Goal: Find specific page/section: Find specific page/section

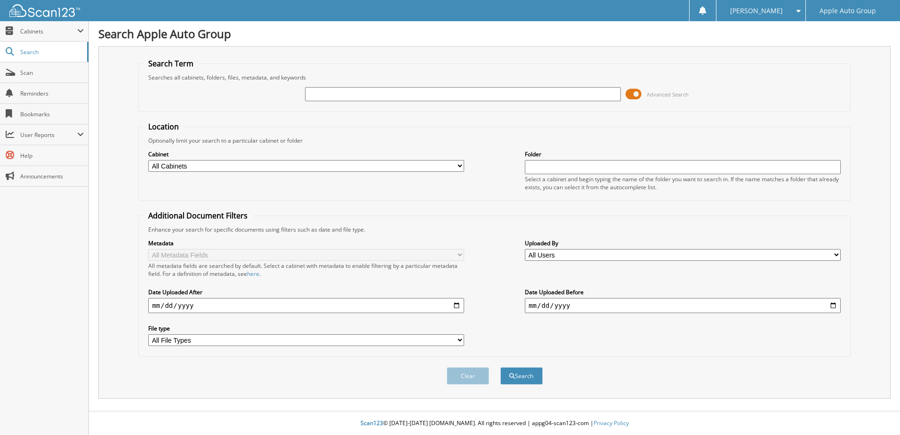
click at [540, 94] on input "text" at bounding box center [463, 94] width 316 height 14
type input "2002004"
click at [500, 367] on button "Search" at bounding box center [521, 375] width 42 height 17
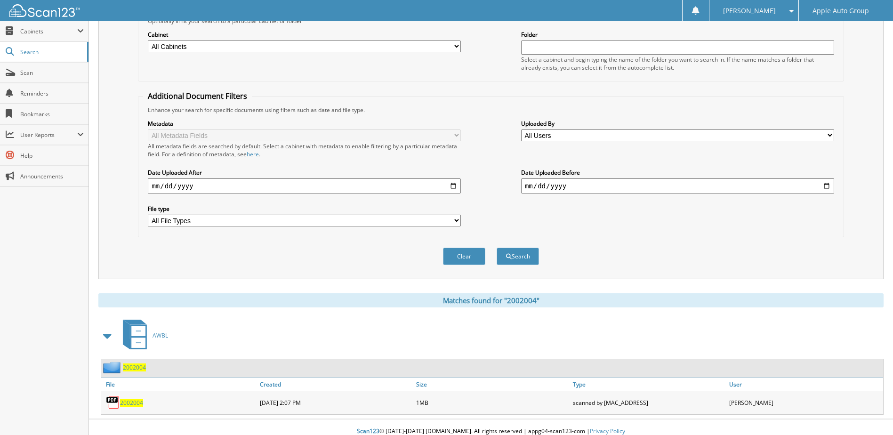
scroll to position [128, 0]
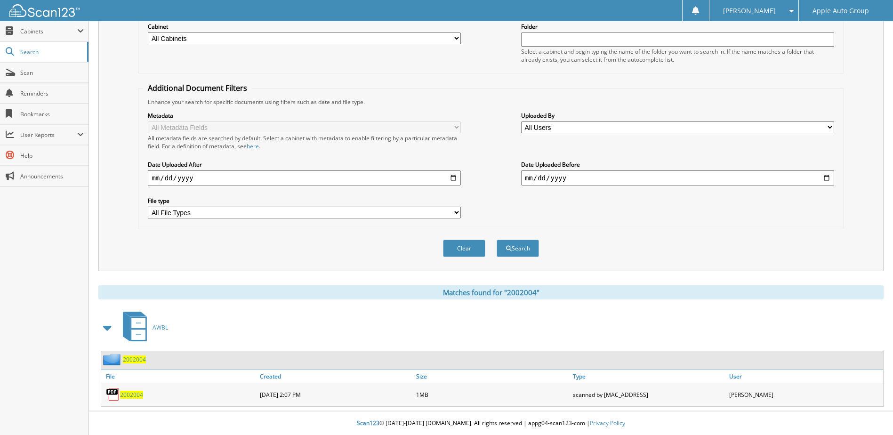
click at [134, 359] on span "2002004" at bounding box center [134, 359] width 23 height 8
